Goal: Task Accomplishment & Management: Use online tool/utility

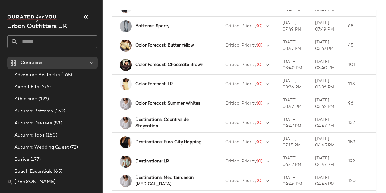
scroll to position [295, 0]
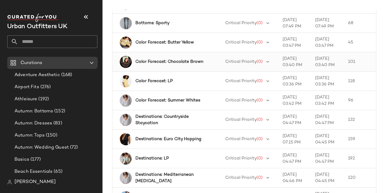
click at [143, 65] on div "Color Forecast: Chocolate Brown" at bounding box center [166, 62] width 95 height 12
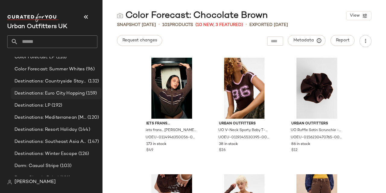
scroll to position [200, 0]
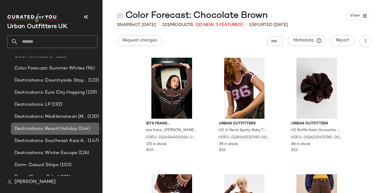
click at [64, 131] on span "Destinations: Resort Holiday" at bounding box center [45, 128] width 63 height 7
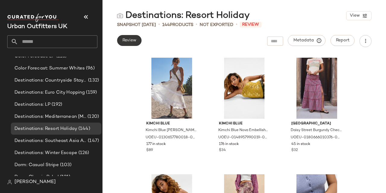
click at [134, 43] on span "Review" at bounding box center [129, 40] width 14 height 5
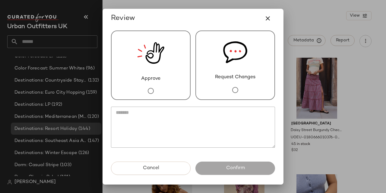
click at [145, 81] on span "Approve" at bounding box center [150, 78] width 19 height 7
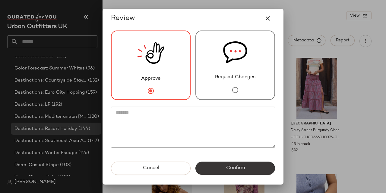
click at [227, 167] on span "Confirm" at bounding box center [235, 168] width 19 height 6
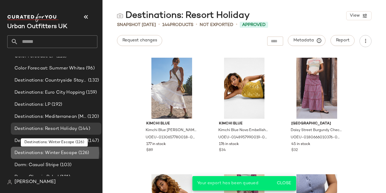
click at [61, 154] on span "Destinations: Winter Escape" at bounding box center [45, 152] width 63 height 7
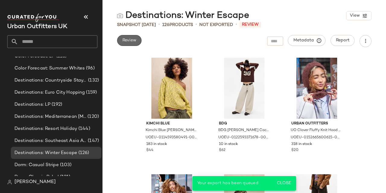
click at [130, 40] on span "Review" at bounding box center [129, 40] width 14 height 5
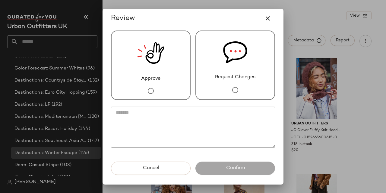
click at [161, 62] on img at bounding box center [150, 53] width 27 height 44
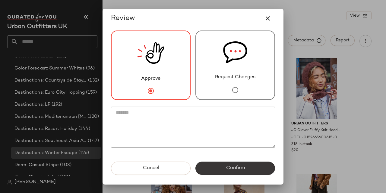
click at [220, 174] on button "Confirm" at bounding box center [235, 167] width 80 height 13
